Goal: Task Accomplishment & Management: Manage account settings

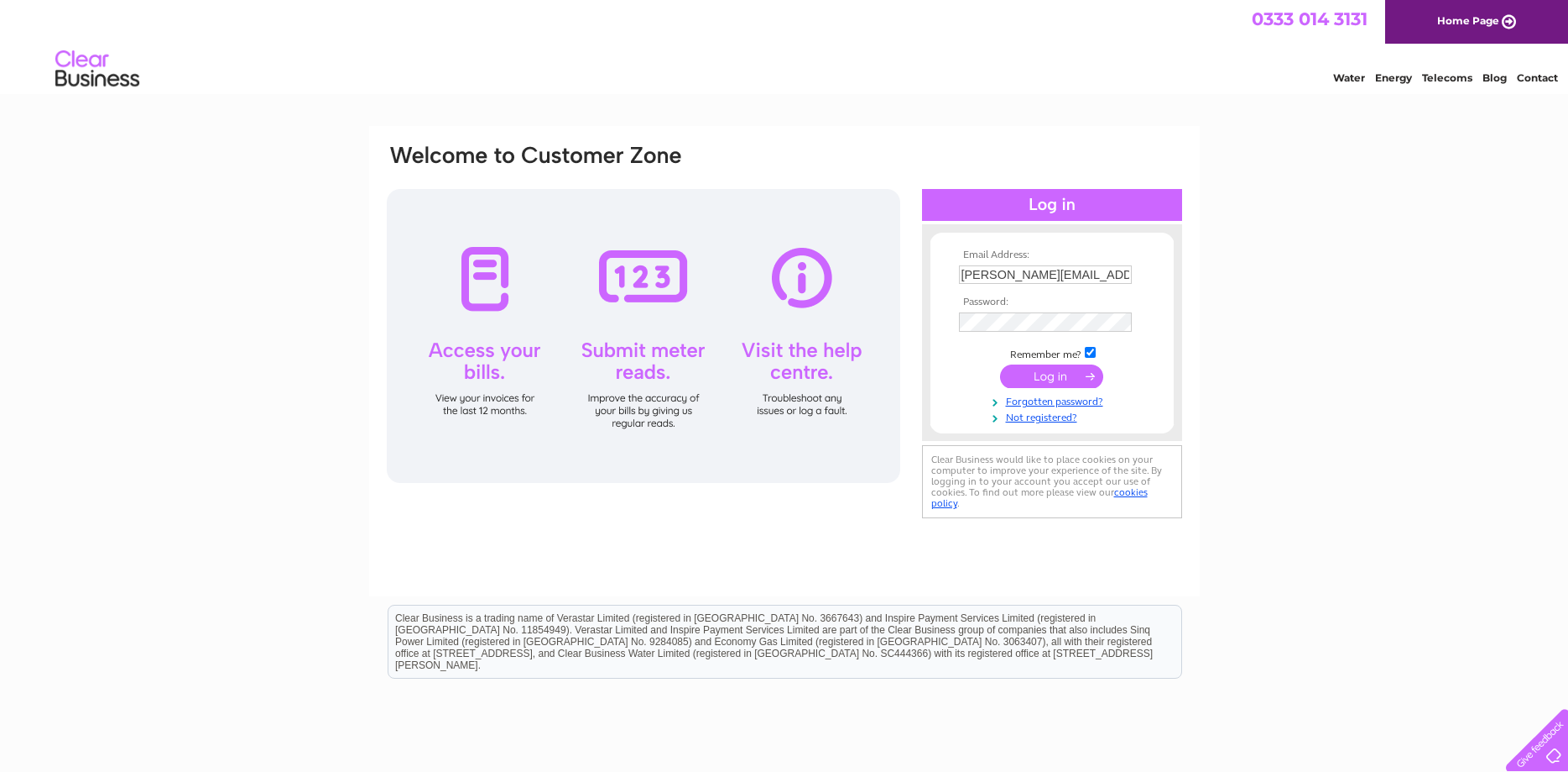
click at [1037, 372] on input "submit" at bounding box center [1052, 376] width 104 height 24
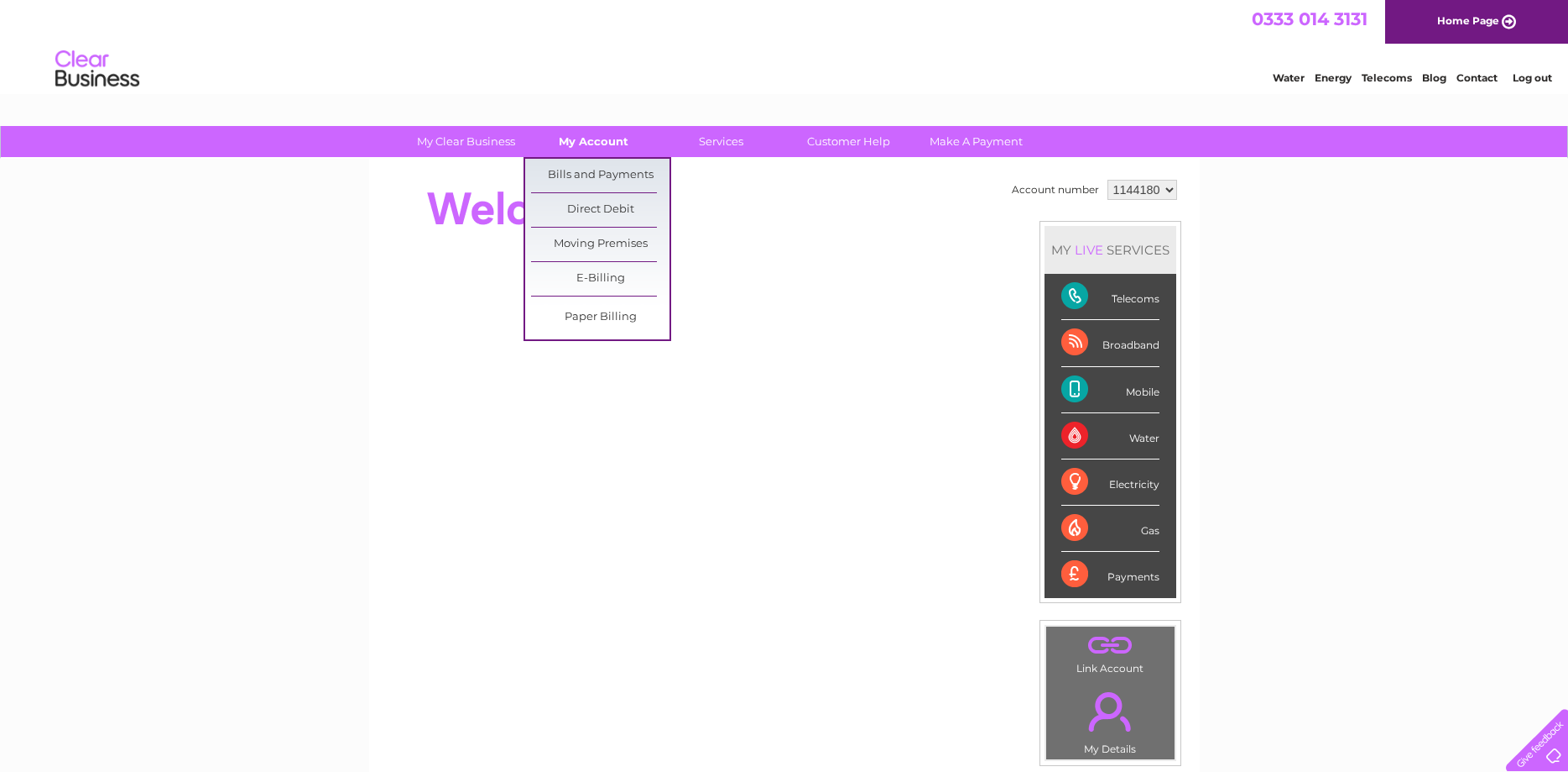
click at [591, 140] on link "My Account" at bounding box center [593, 141] width 139 height 31
click at [595, 162] on link "Bills and Payments" at bounding box center [600, 176] width 139 height 34
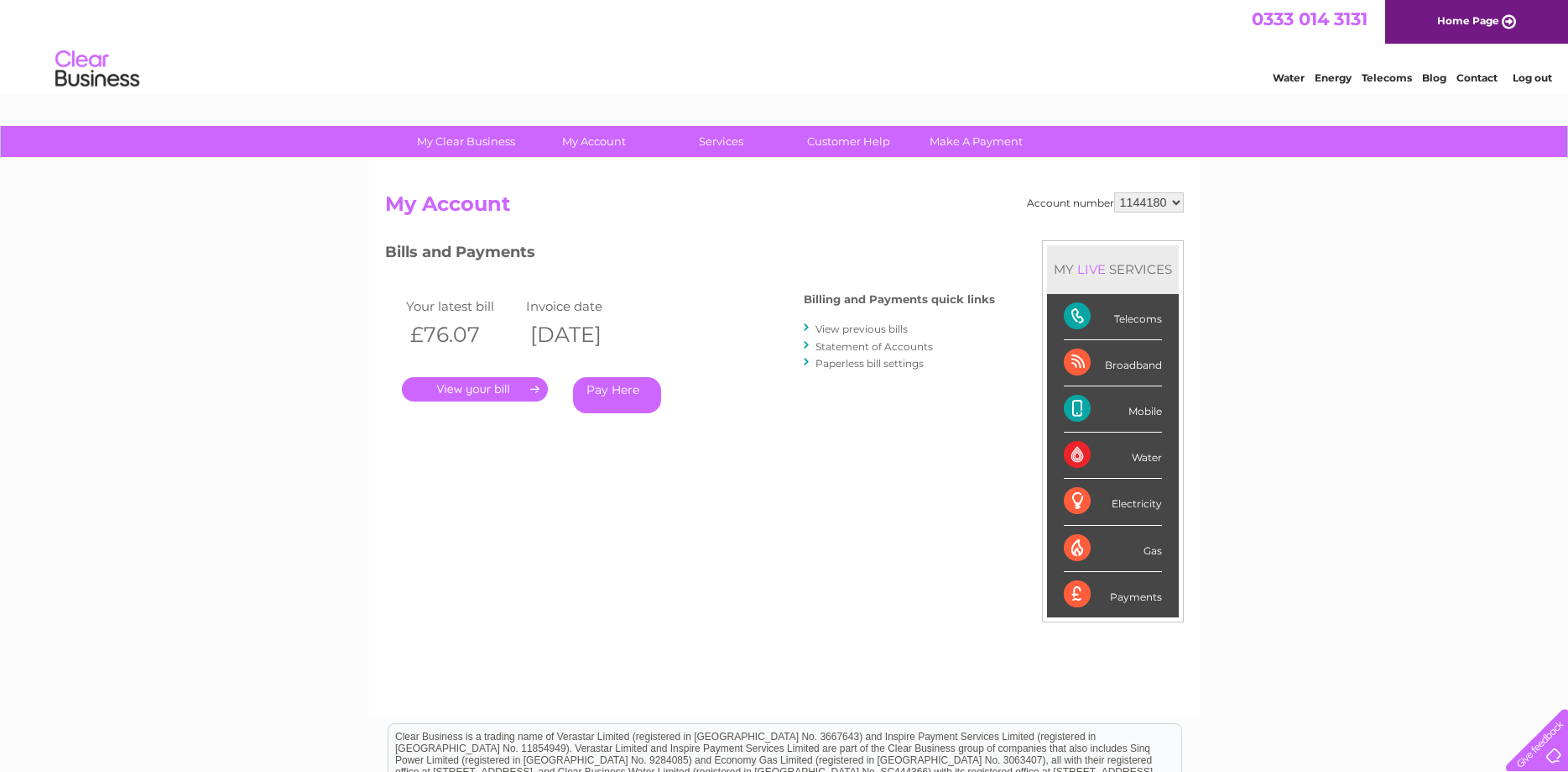
click at [461, 393] on link "." at bounding box center [474, 389] width 146 height 24
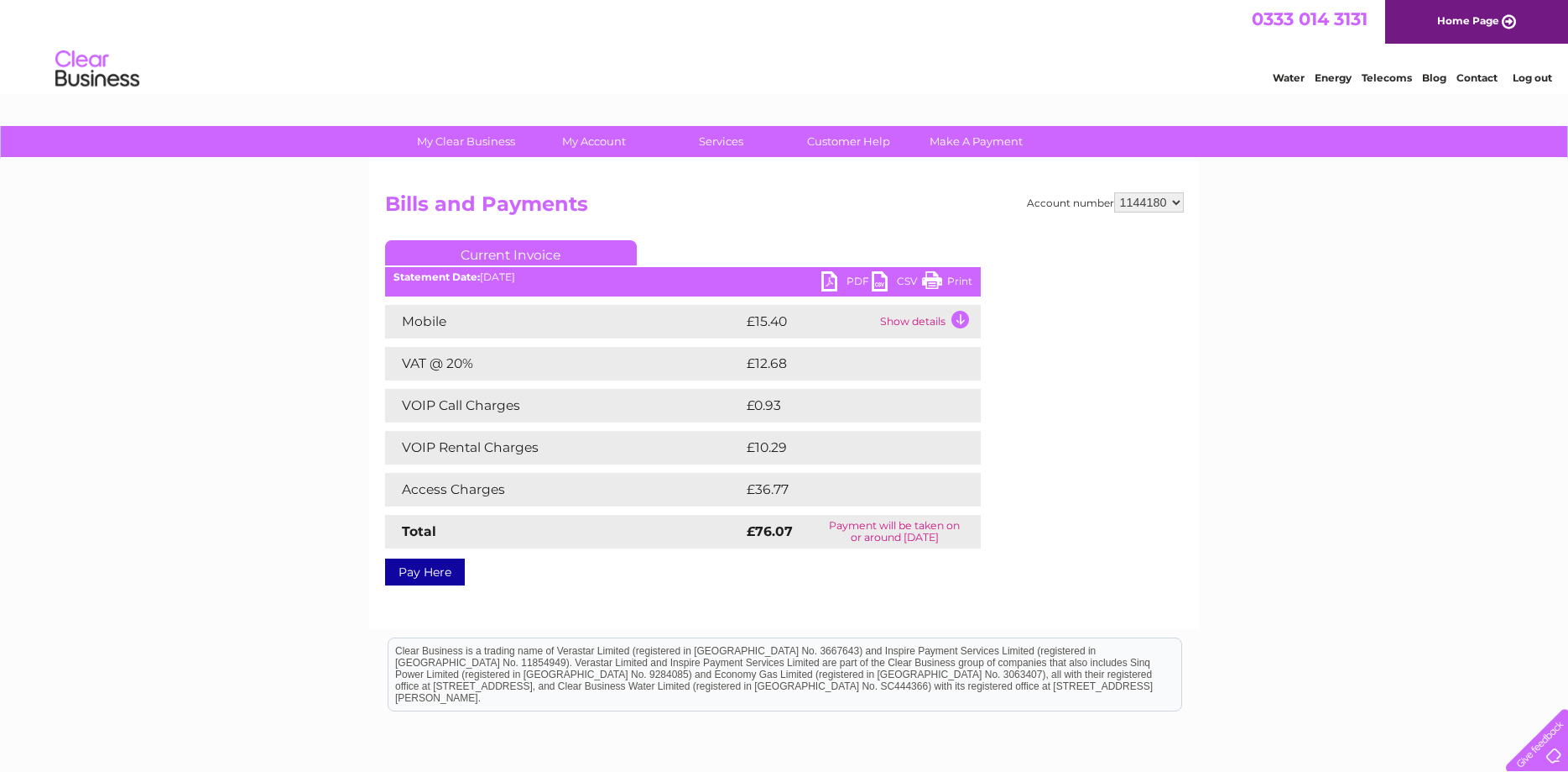
click at [831, 279] on link "PDF" at bounding box center [846, 283] width 51 height 24
